Goal: Navigation & Orientation: Find specific page/section

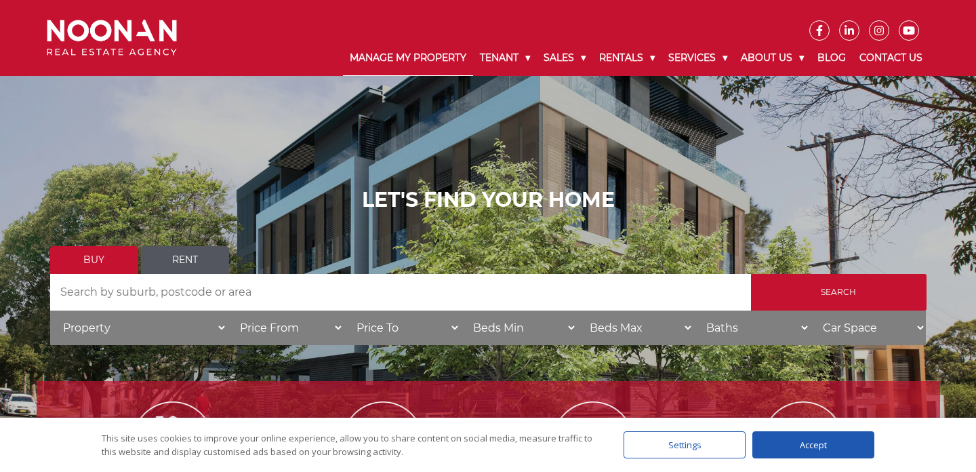
click at [440, 65] on link "Manage My Property" at bounding box center [408, 58] width 130 height 35
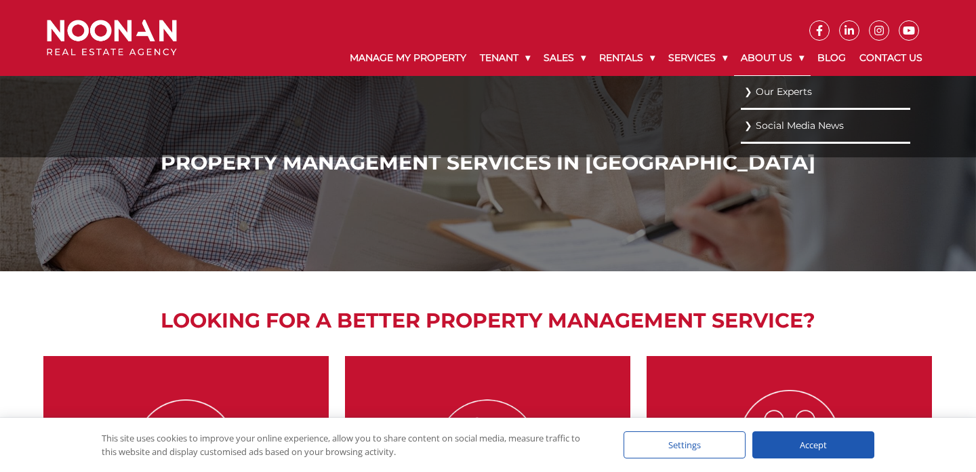
click at [757, 52] on link "About Us" at bounding box center [772, 58] width 77 height 35
click at [747, 96] on link "Our Experts" at bounding box center [825, 91] width 163 height 18
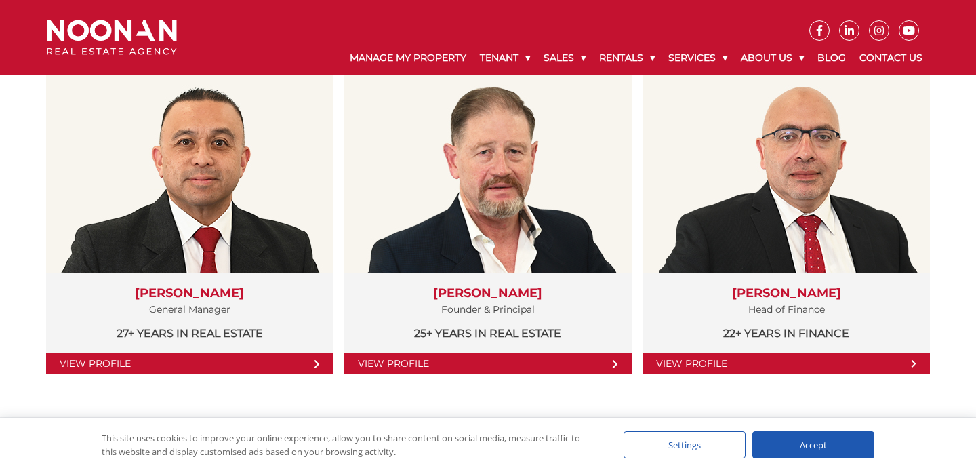
scroll to position [288, 0]
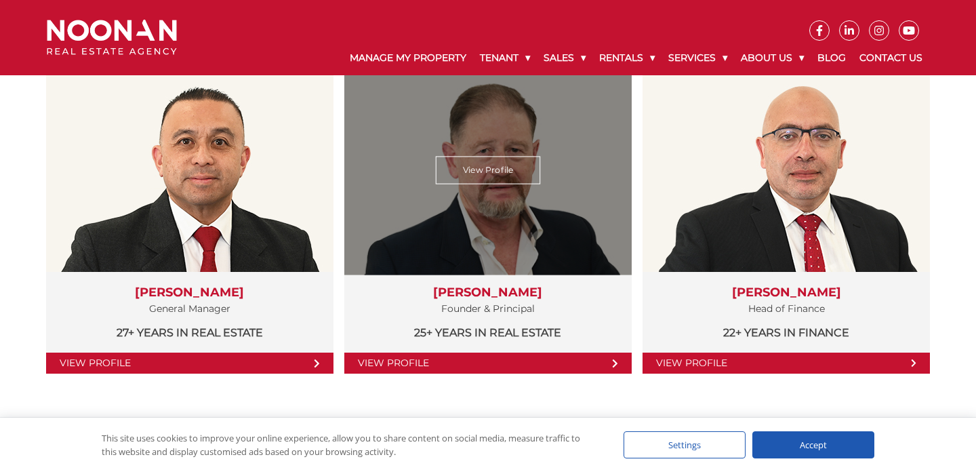
click at [590, 362] on link "View Profile" at bounding box center [487, 363] width 287 height 21
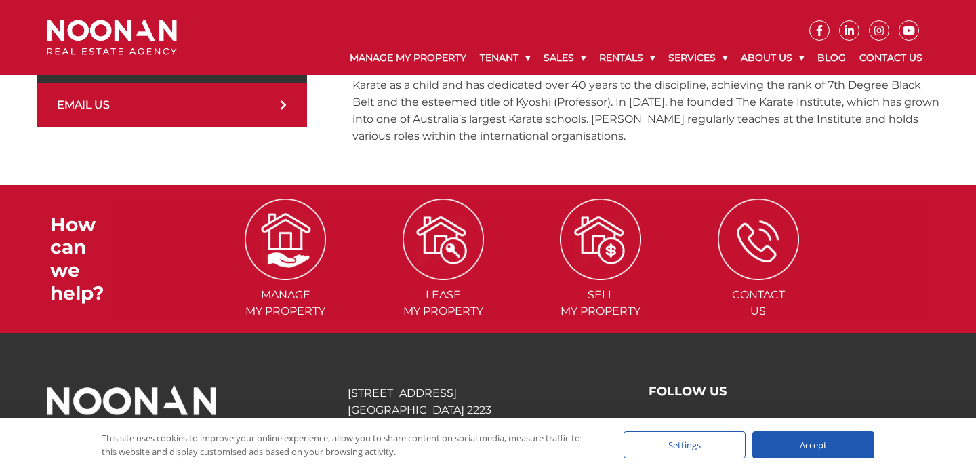
scroll to position [528, 0]
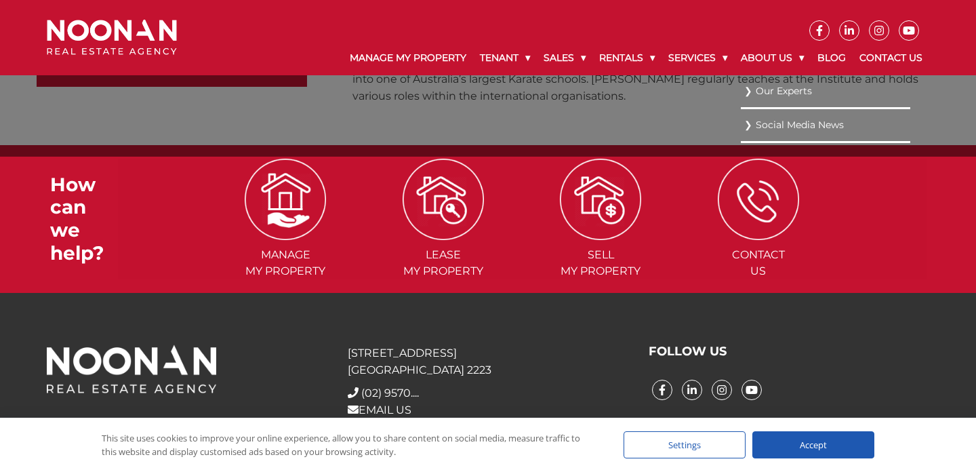
click at [776, 94] on link "Our Experts" at bounding box center [825, 91] width 163 height 18
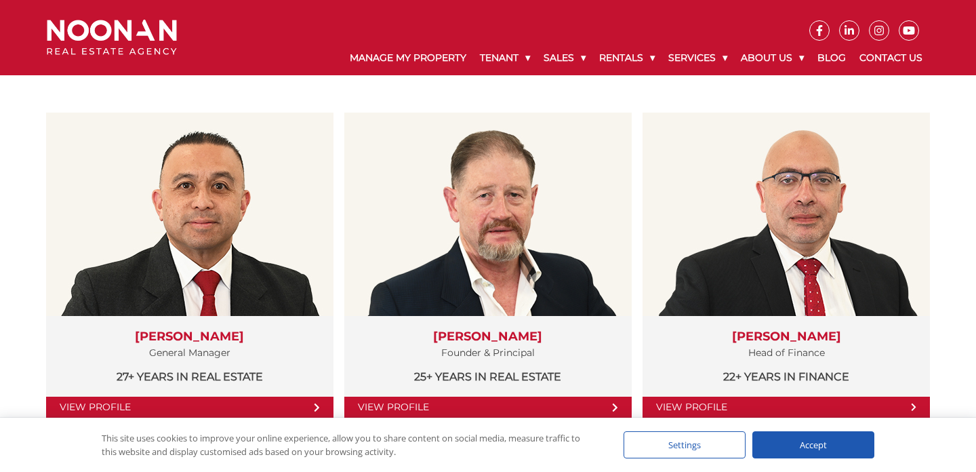
scroll to position [243, 0]
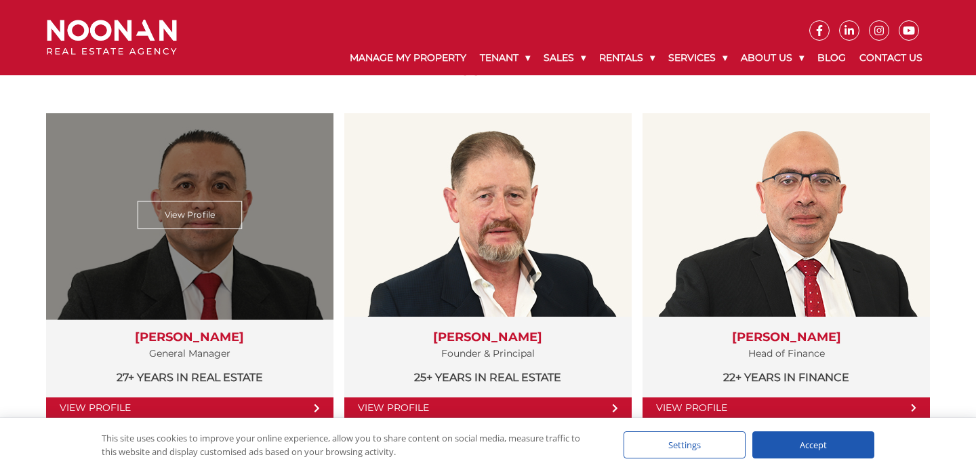
click at [209, 210] on link "View Profile" at bounding box center [189, 215] width 104 height 28
